Goal: Information Seeking & Learning: Learn about a topic

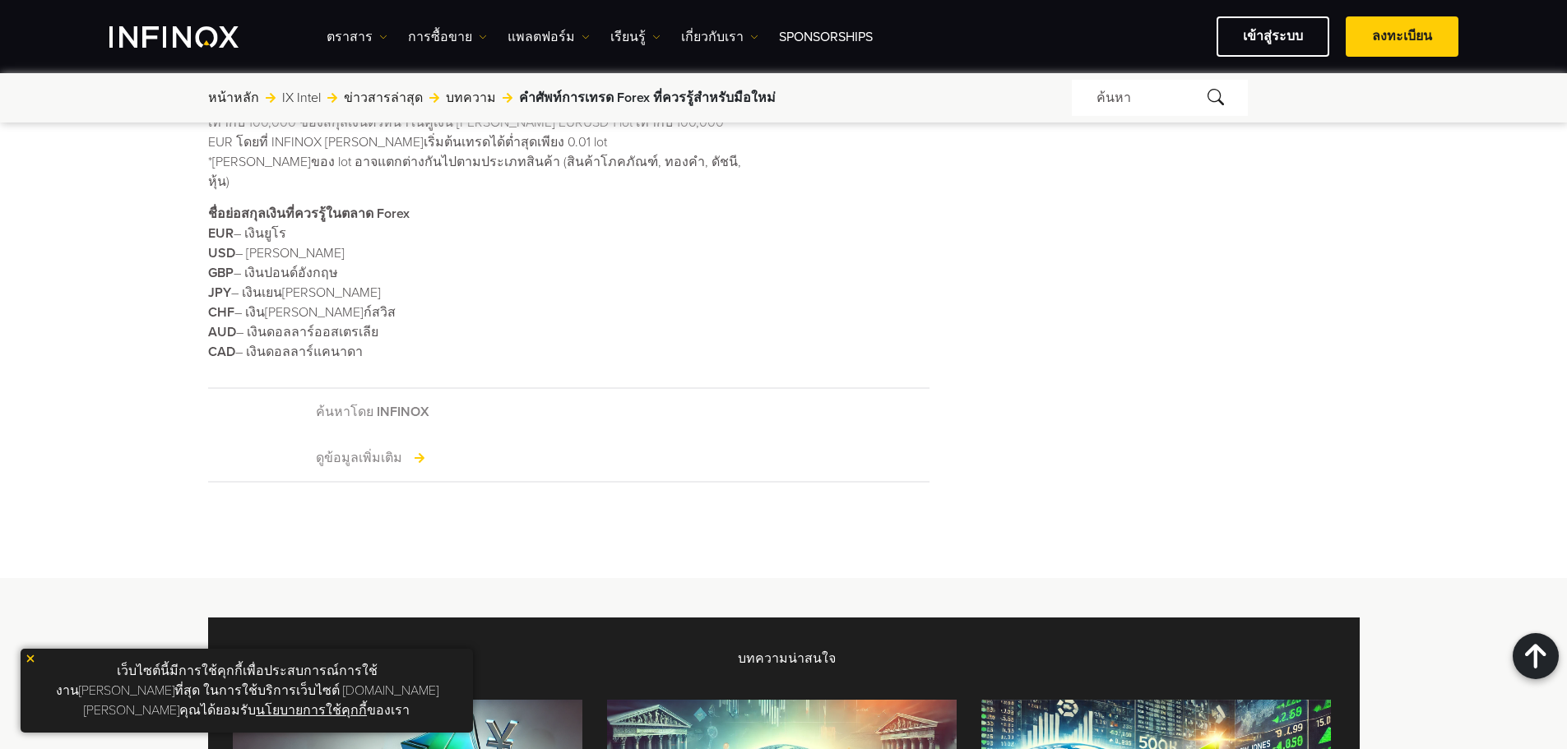
scroll to position [1645, 0]
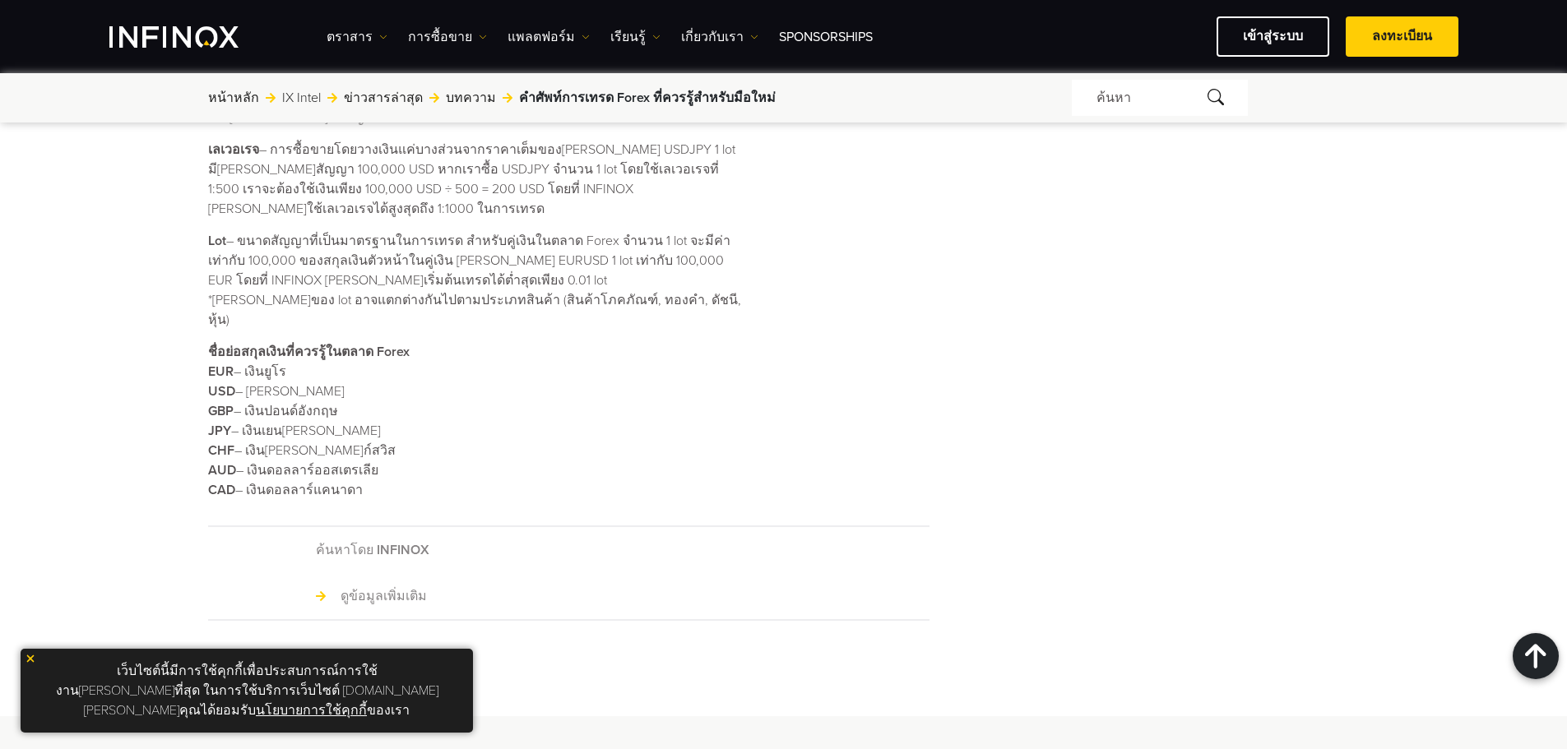
click at [387, 587] on link "ดูข้อมูลเพิ่มเติม" at bounding box center [371, 597] width 111 height 20
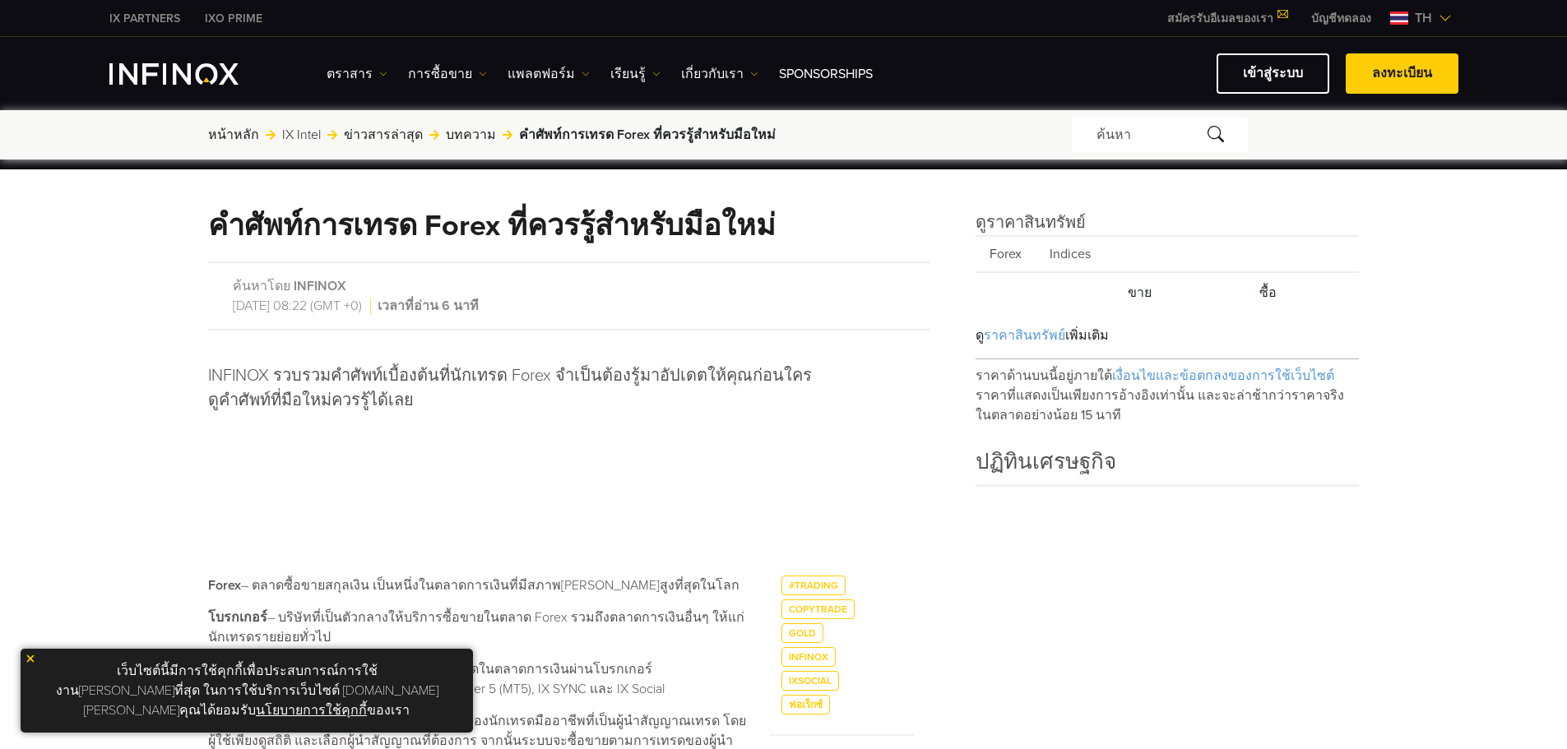
scroll to position [1645, 0]
